Goal: Task Accomplishment & Management: Use online tool/utility

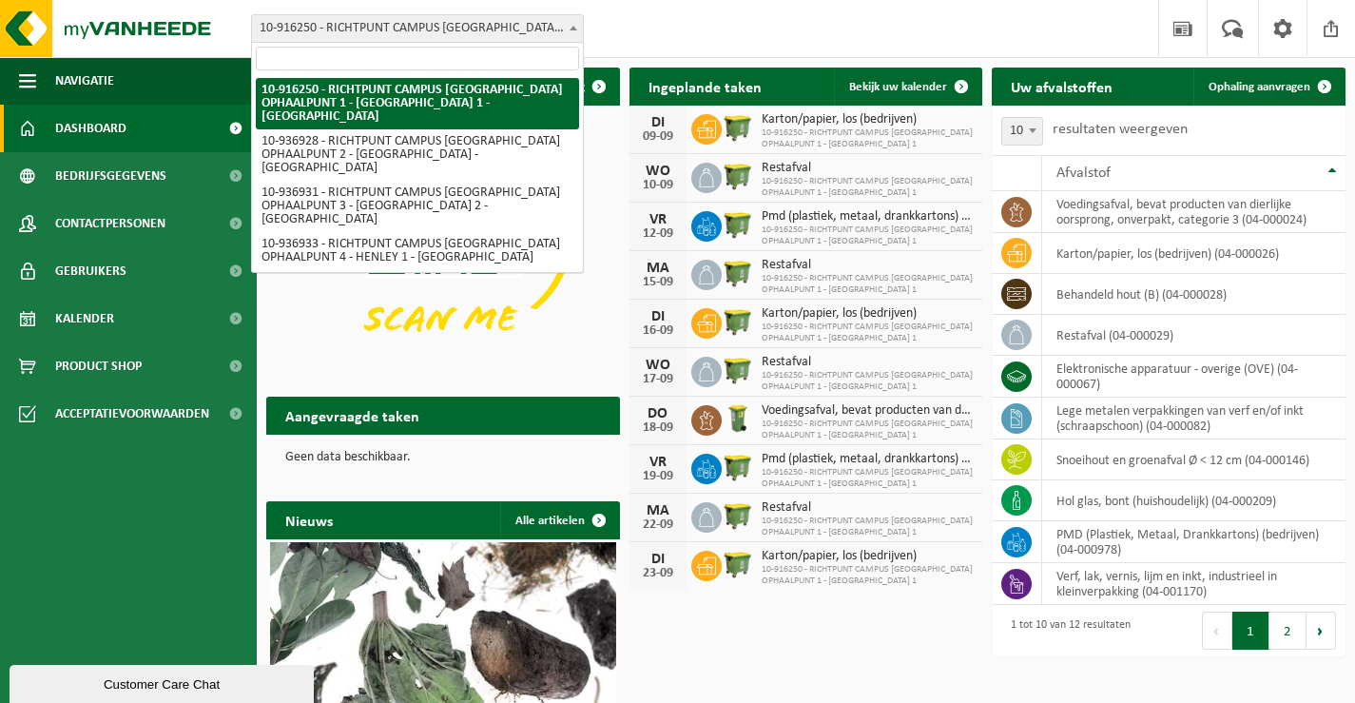
click at [572, 29] on b at bounding box center [574, 28] width 8 height 5
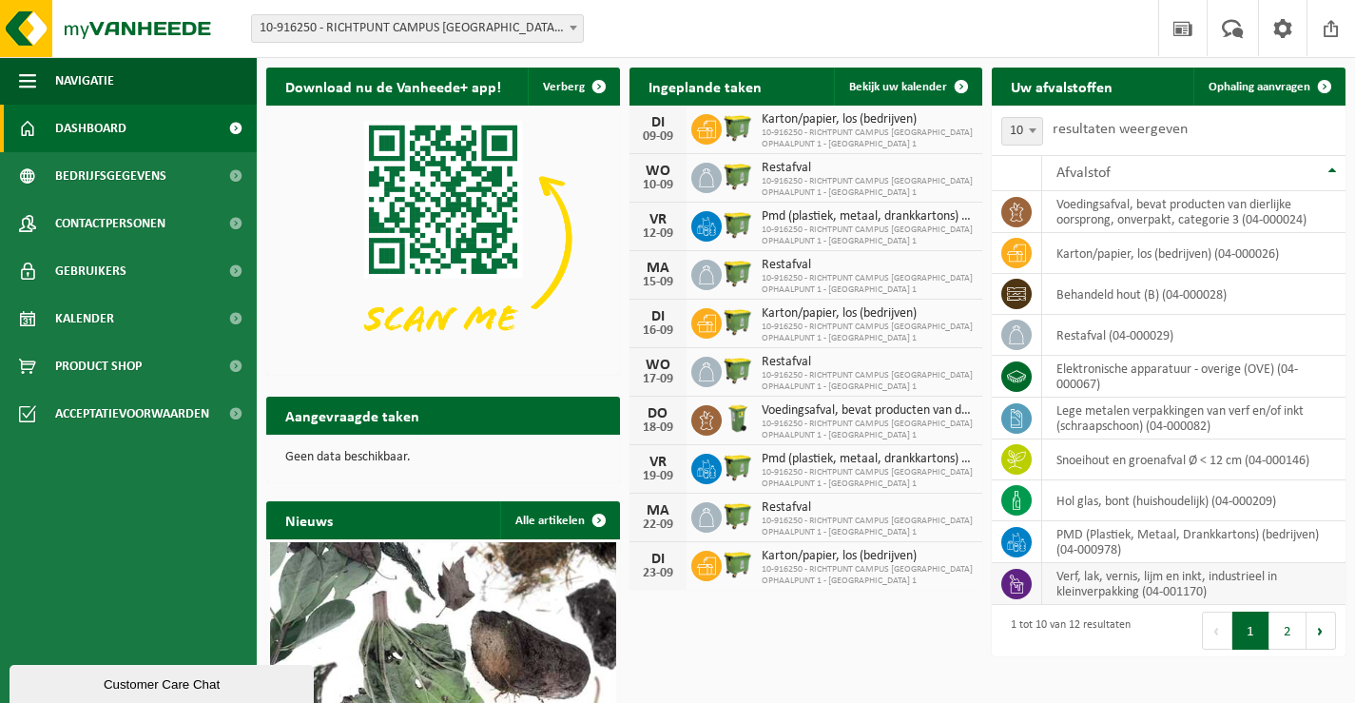
click at [1020, 582] on icon at bounding box center [1016, 583] width 19 height 19
click at [1271, 84] on span "Ophaling aanvragen" at bounding box center [1260, 87] width 102 height 12
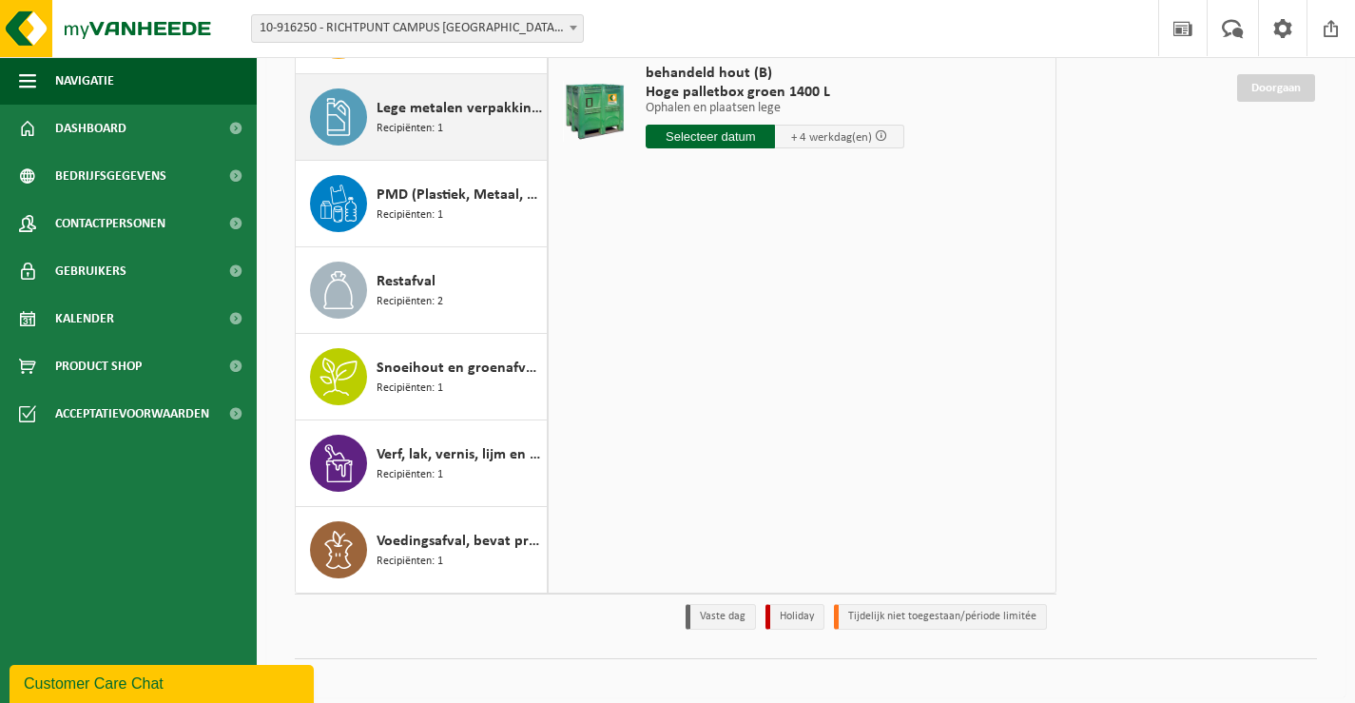
scroll to position [226, 0]
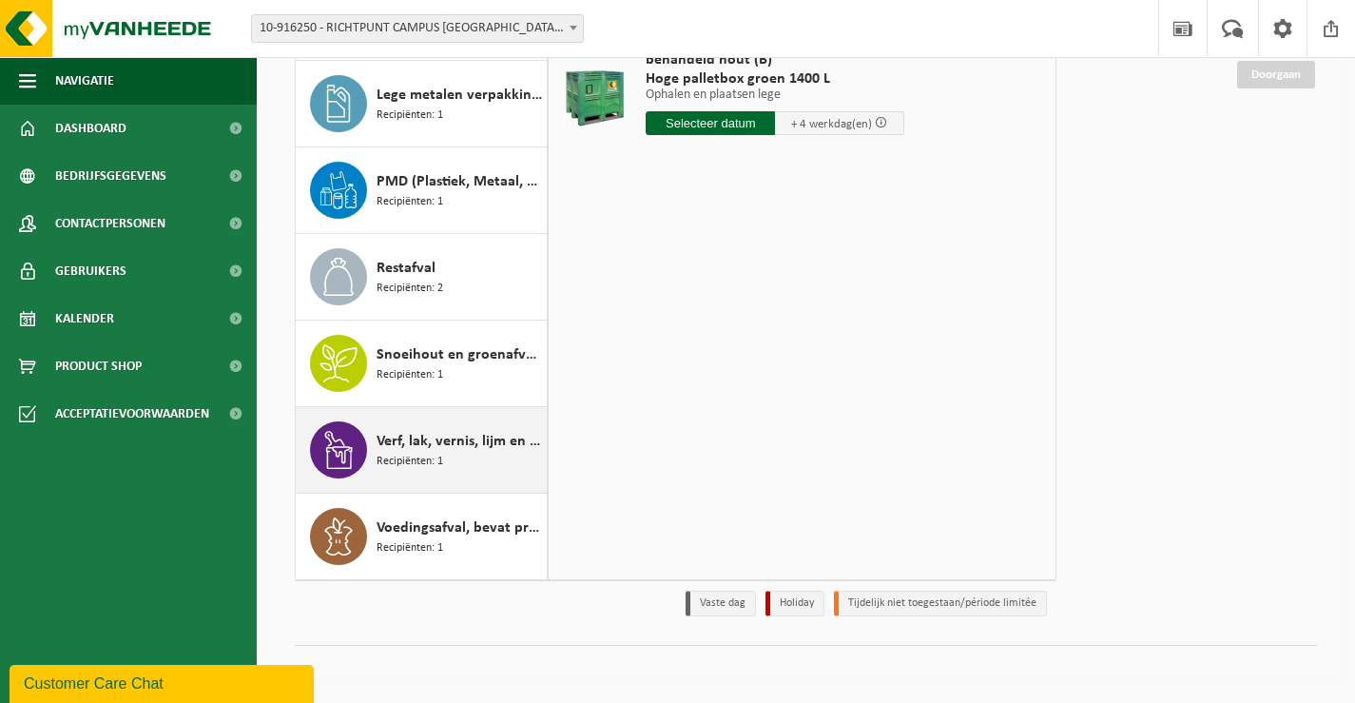
click at [341, 456] on icon at bounding box center [339, 450] width 28 height 38
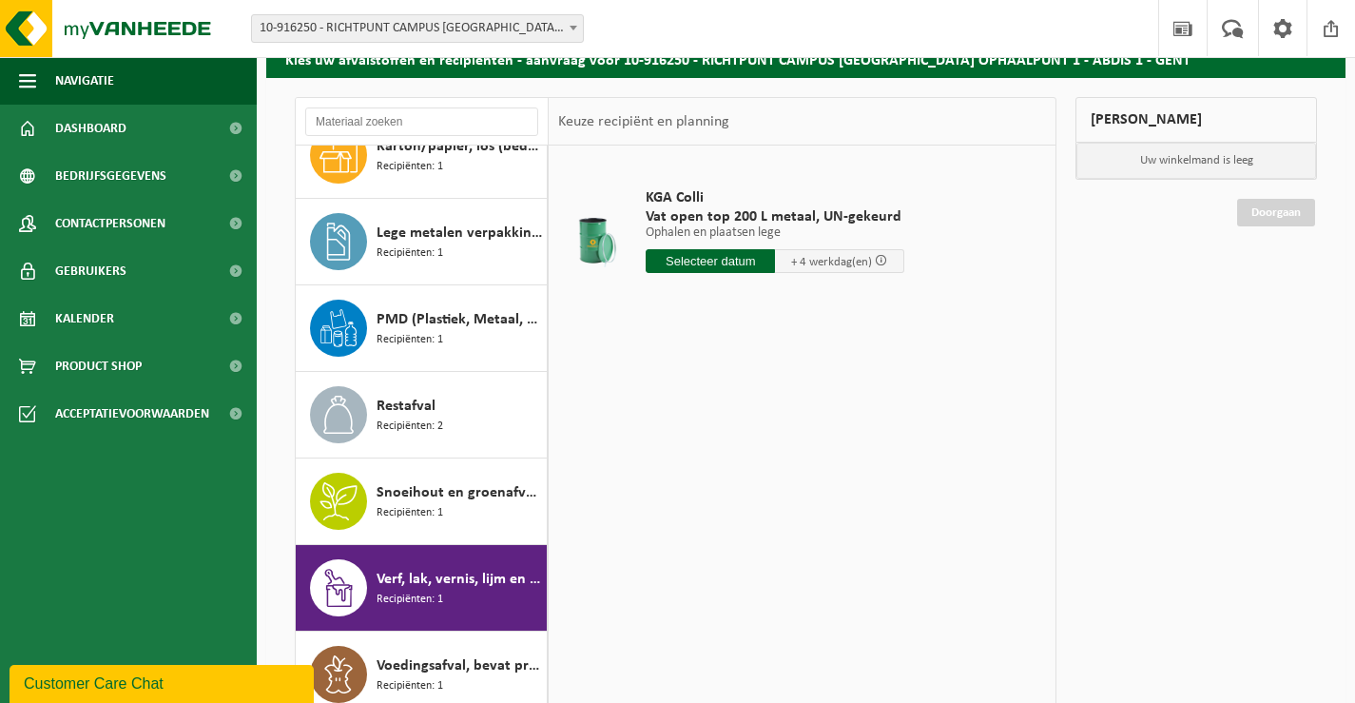
scroll to position [36, 0]
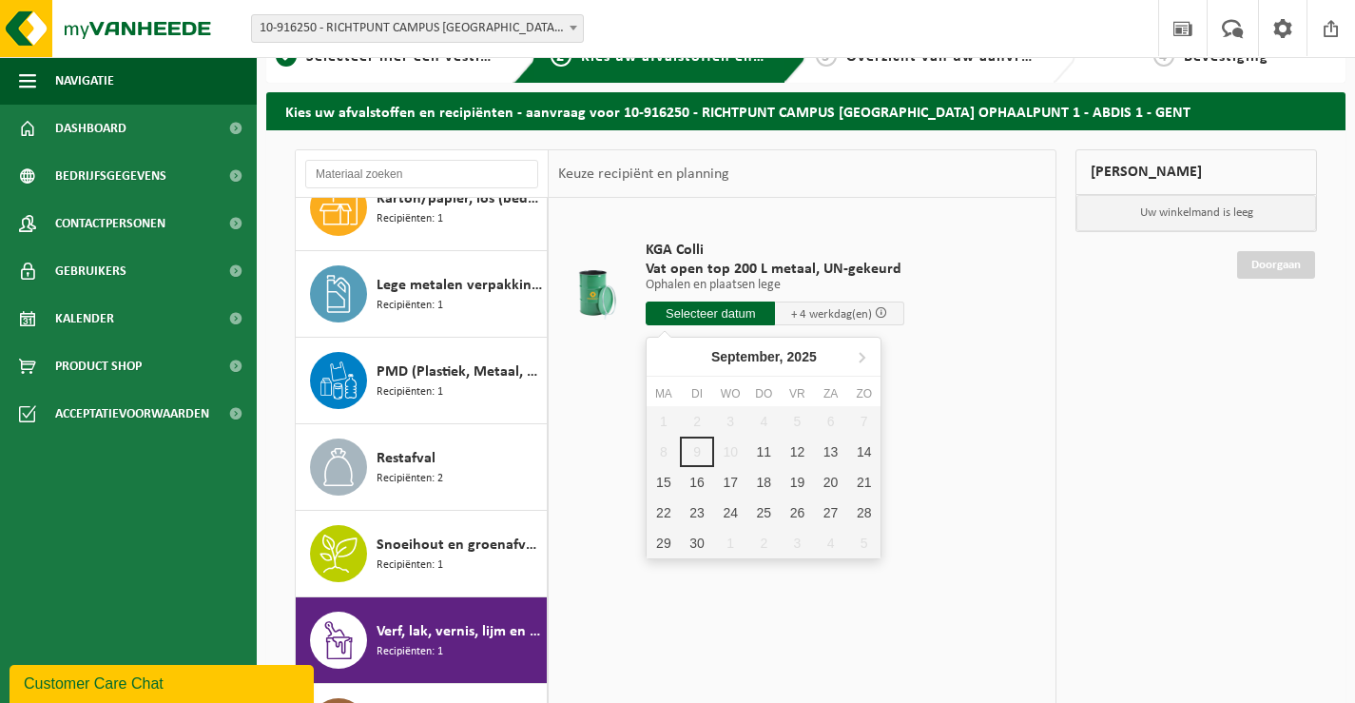
click at [746, 310] on input "text" at bounding box center [710, 313] width 129 height 24
click at [768, 456] on div "11" at bounding box center [763, 452] width 33 height 30
type input "Van 2025-09-11"
